Goal: Find contact information: Find contact information

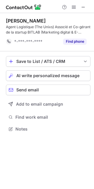
scroll to position [125, 94]
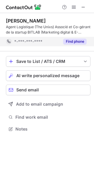
click at [64, 41] on button "Find phone" at bounding box center [74, 42] width 23 height 6
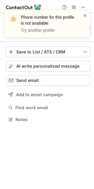
scroll to position [115, 94]
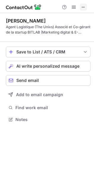
click at [82, 7] on span at bounding box center [83, 7] width 5 height 5
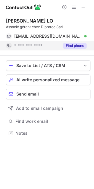
scroll to position [129, 94]
click at [70, 44] on button "Find phone" at bounding box center [74, 46] width 23 height 6
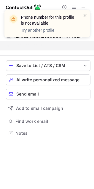
click at [84, 14] on span at bounding box center [85, 15] width 5 height 6
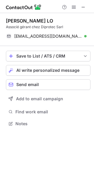
scroll to position [3, 3]
